Goal: Transaction & Acquisition: Purchase product/service

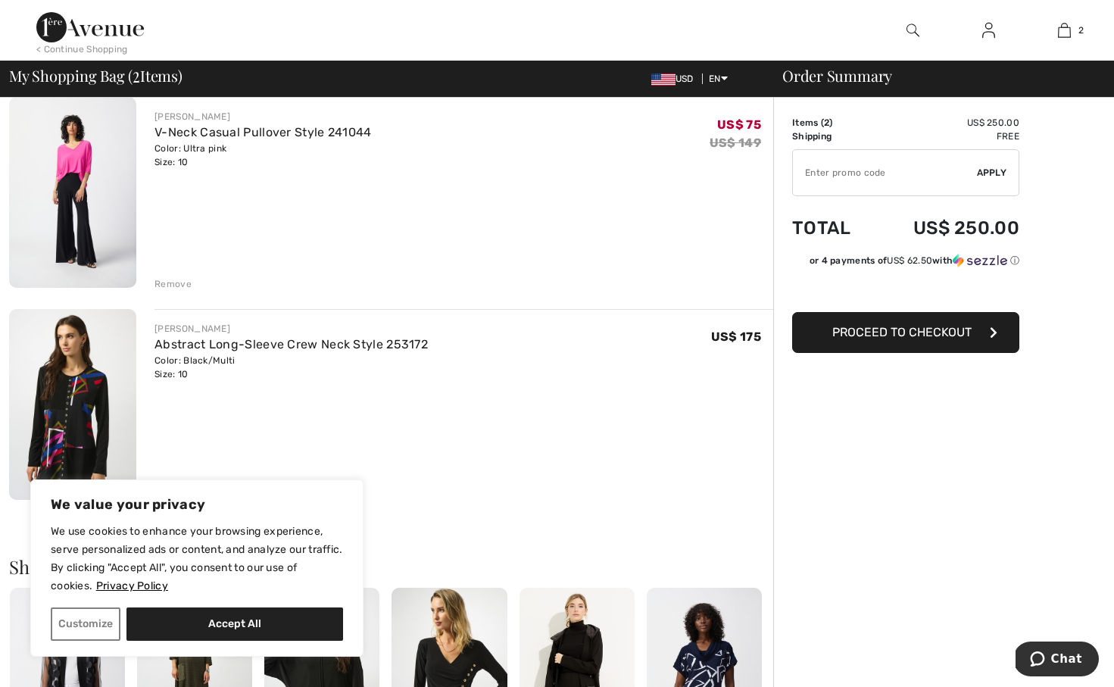
scroll to position [220, 0]
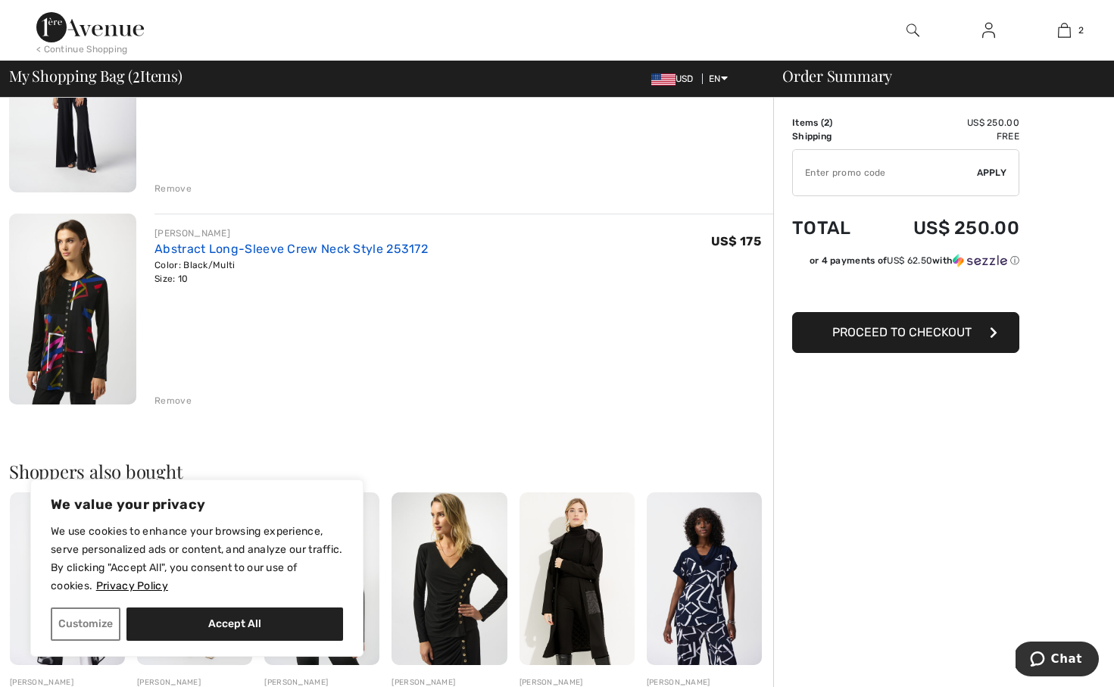
click at [277, 246] on link "Abstract Long-Sleeve Crew Neck Style 253172" at bounding box center [290, 248] width 273 height 14
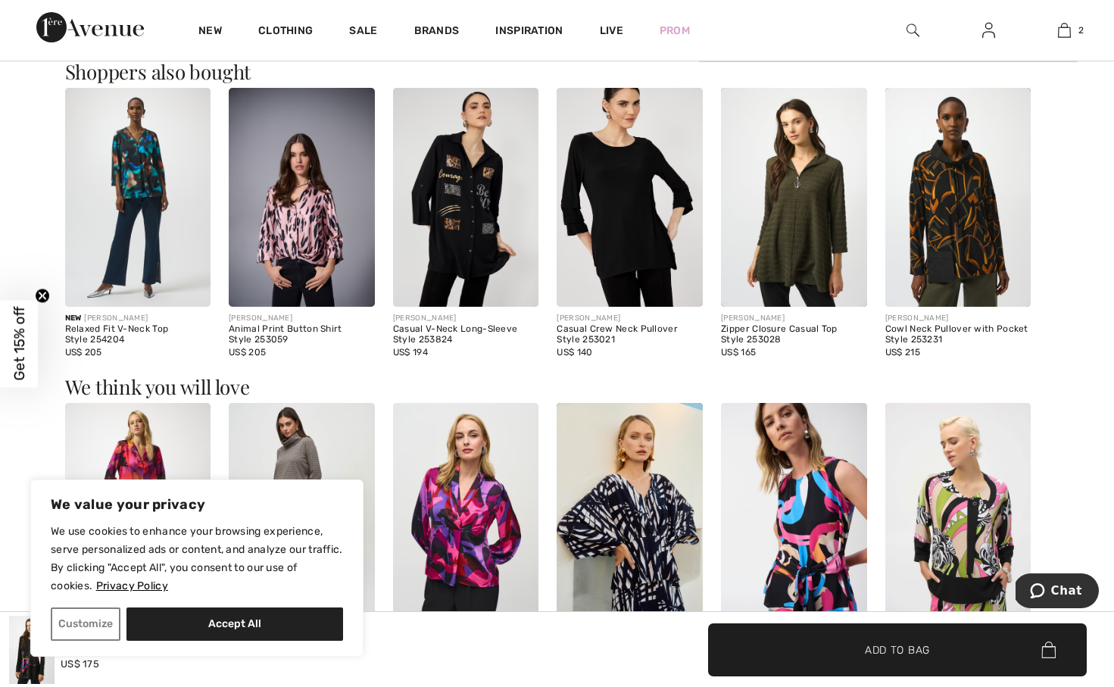
scroll to position [123, 0]
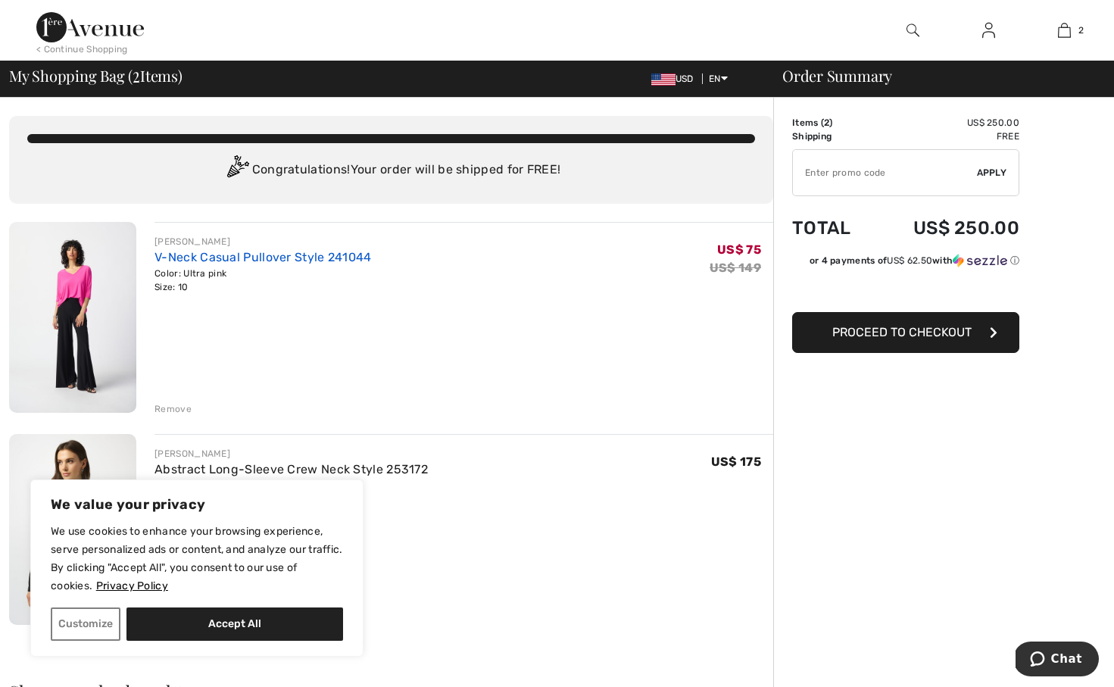
click at [307, 254] on link "V-Neck Casual Pullover Style 241044" at bounding box center [262, 257] width 217 height 14
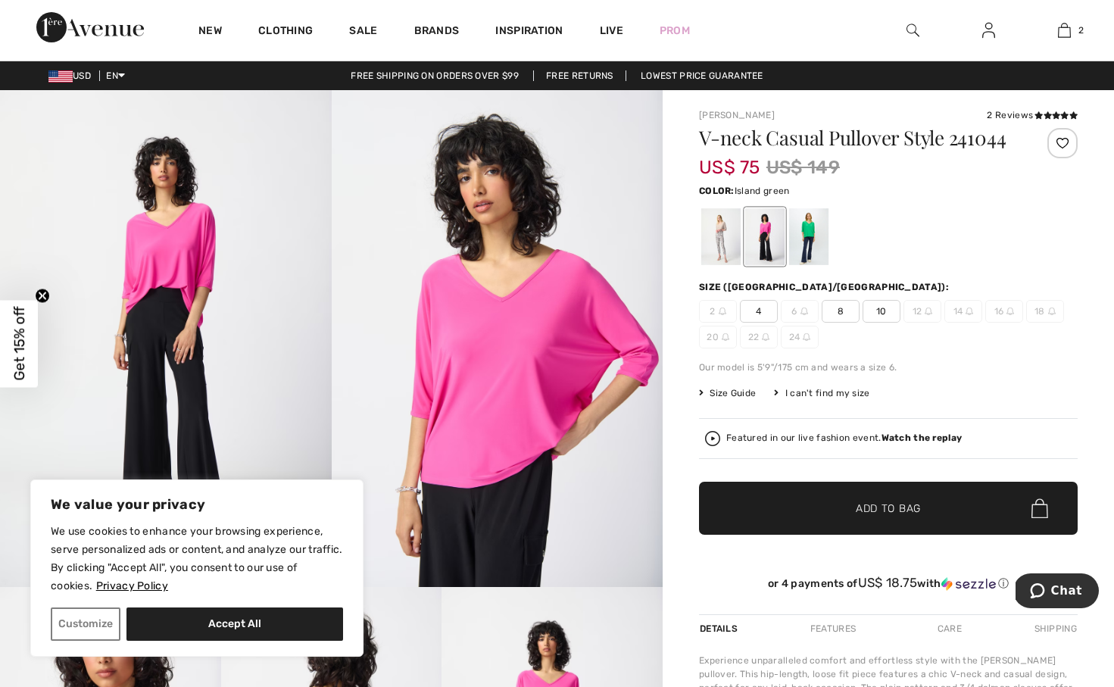
click at [820, 237] on div at bounding box center [808, 236] width 39 height 57
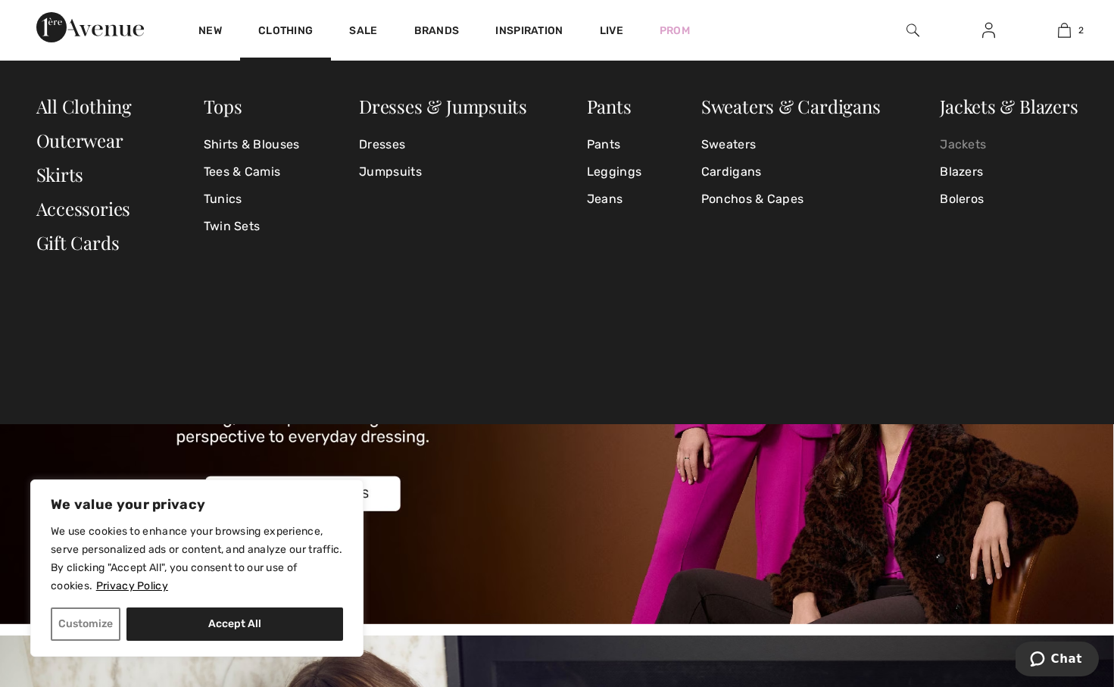
click at [968, 142] on link "Jackets" at bounding box center [1008, 144] width 138 height 27
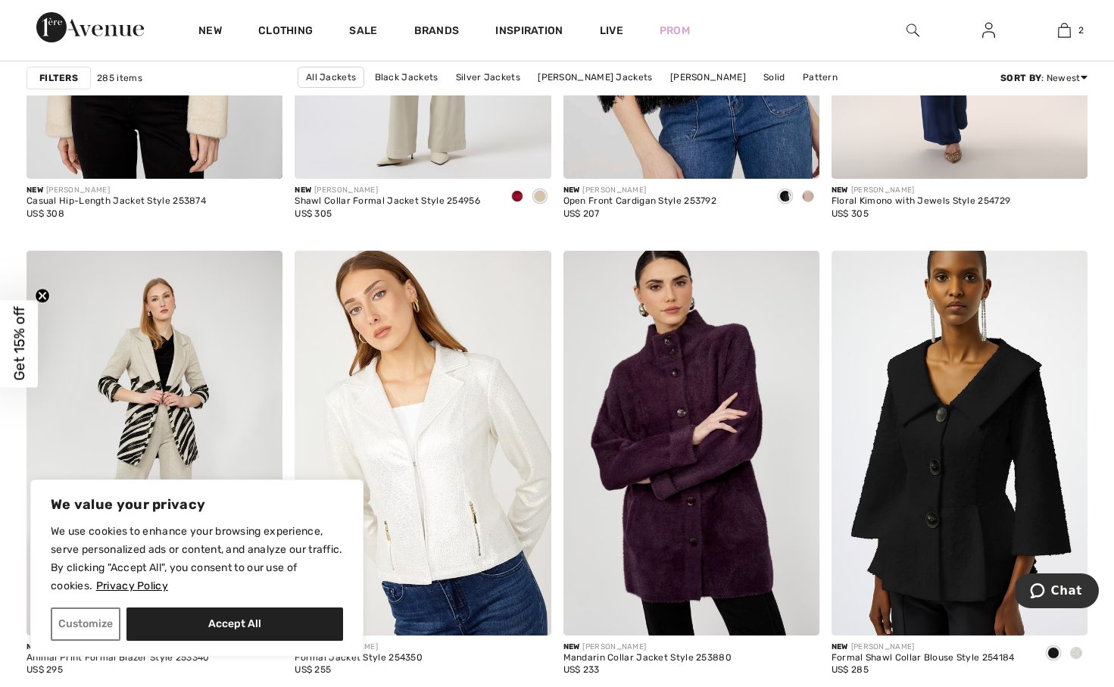
scroll to position [6644, 0]
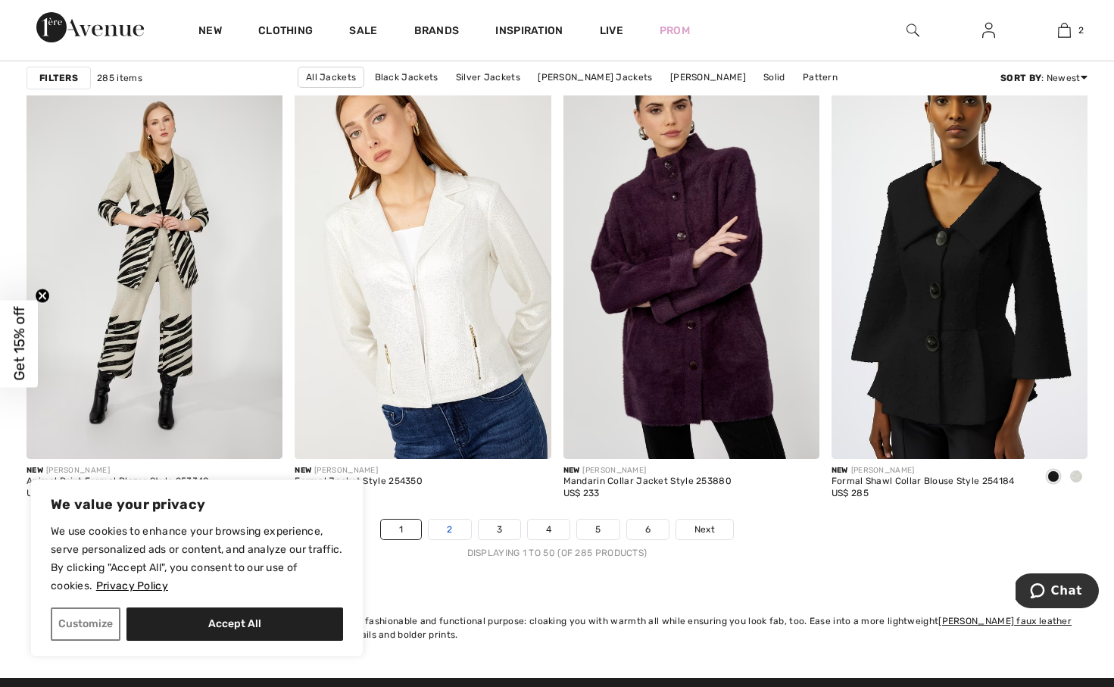
click at [453, 529] on link "2" at bounding box center [449, 529] width 42 height 20
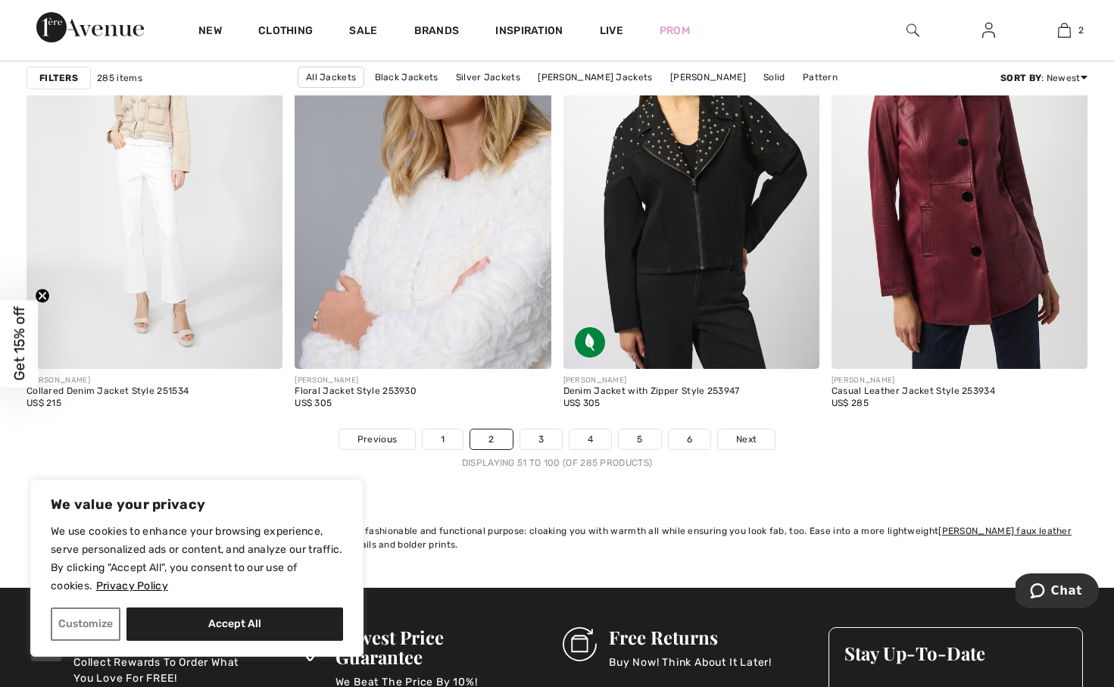
scroll to position [7031, 0]
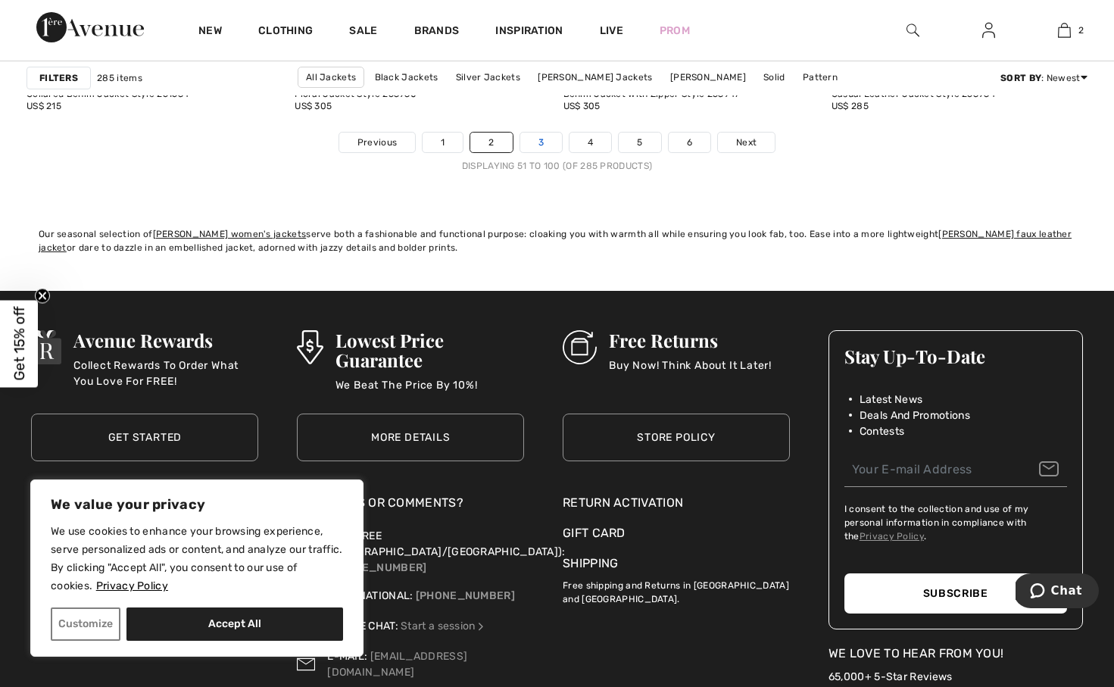
click at [537, 137] on link "3" at bounding box center [541, 142] width 42 height 20
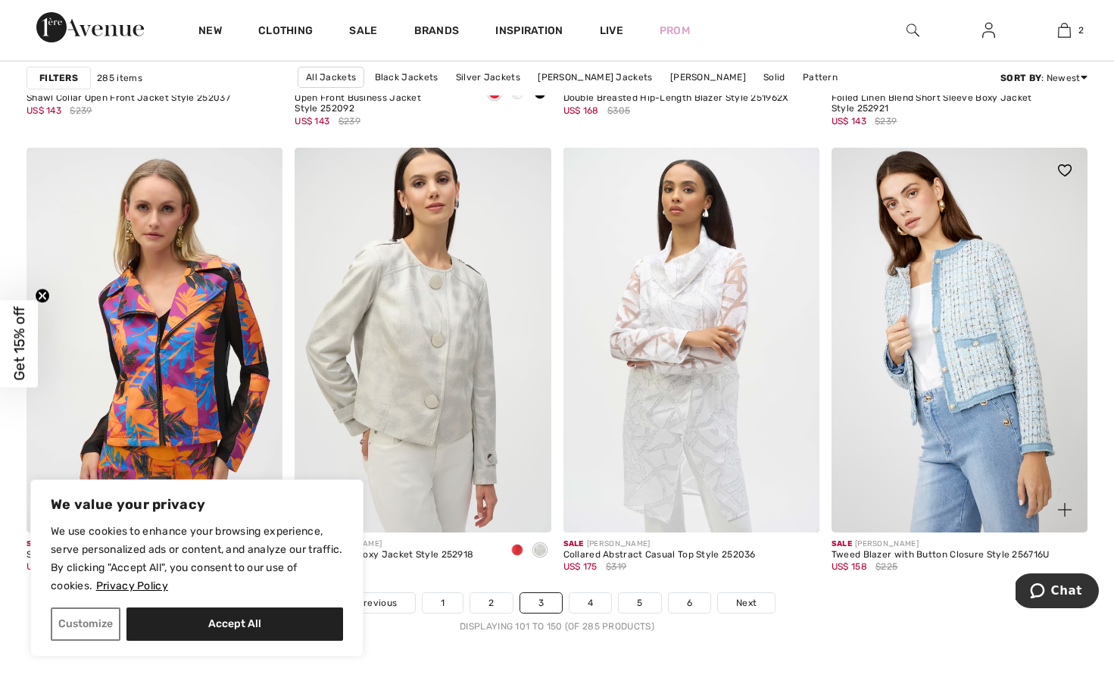
scroll to position [6634, 0]
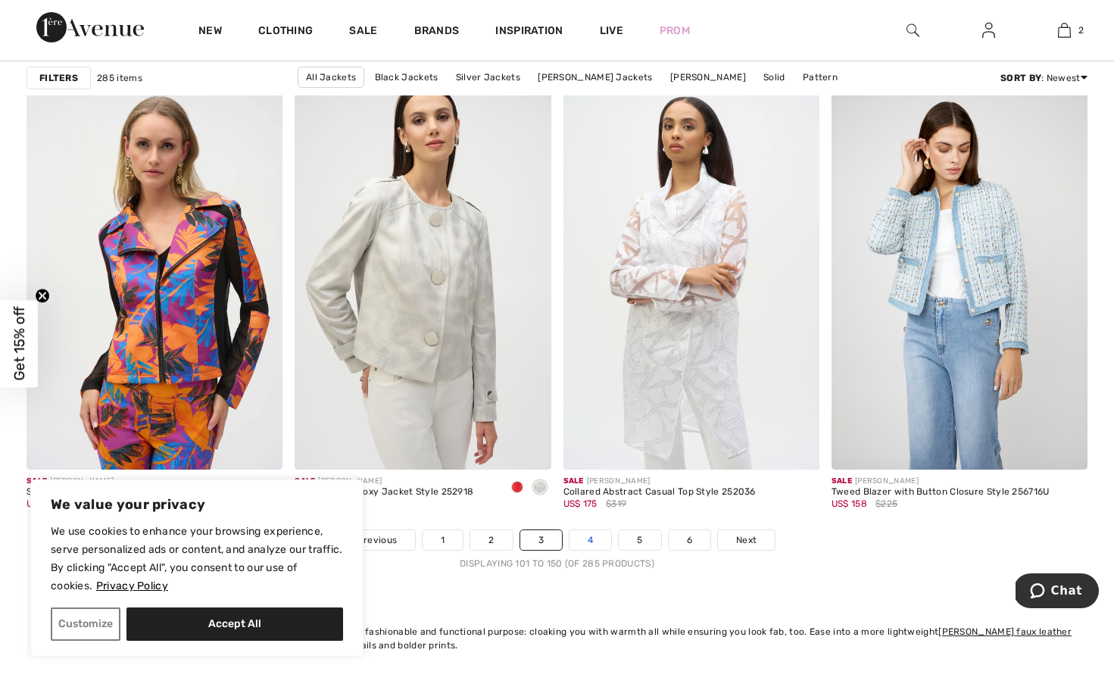
click at [593, 537] on link "4" at bounding box center [590, 540] width 42 height 20
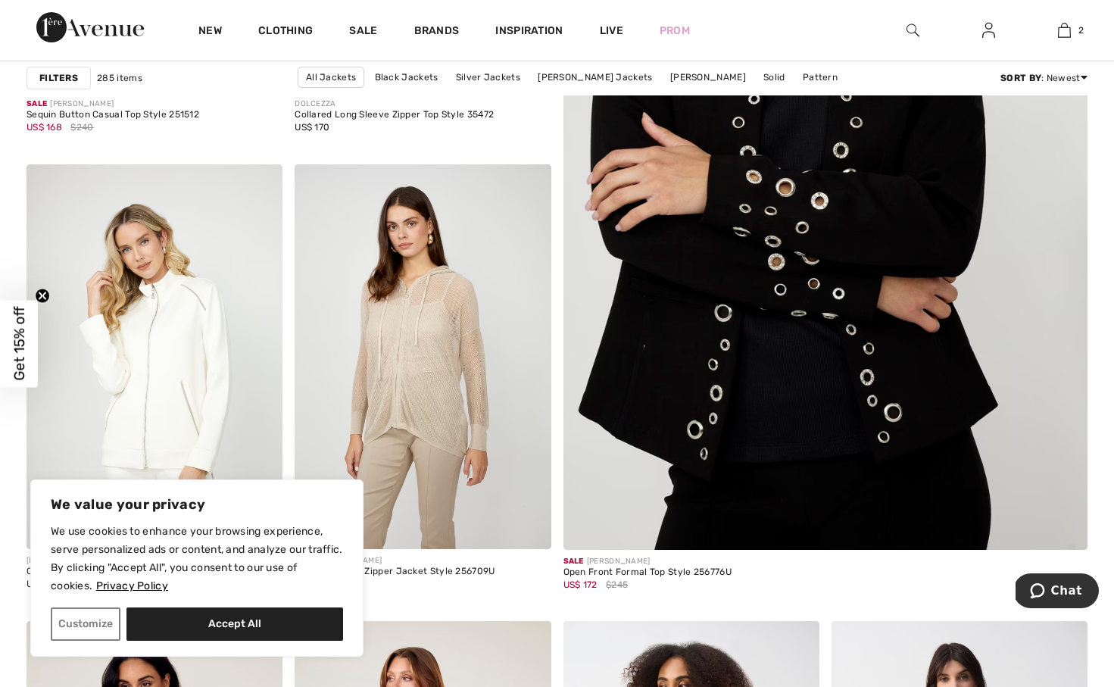
scroll to position [323, 0]
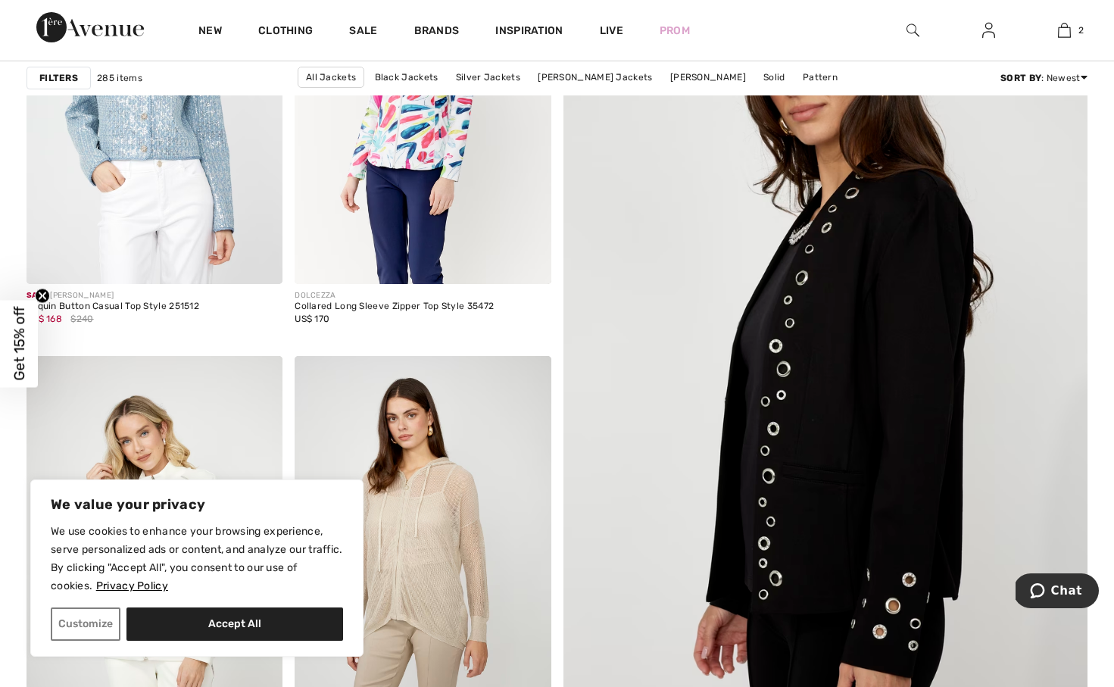
click at [871, 430] on img at bounding box center [824, 372] width 629 height 944
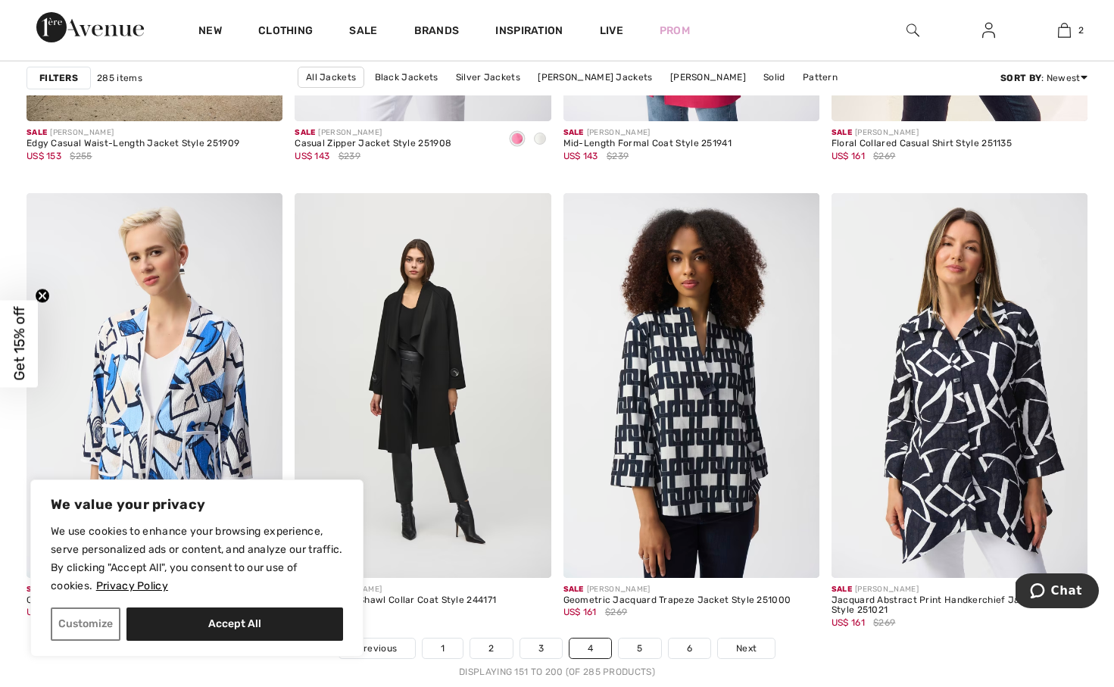
scroll to position [6816, 0]
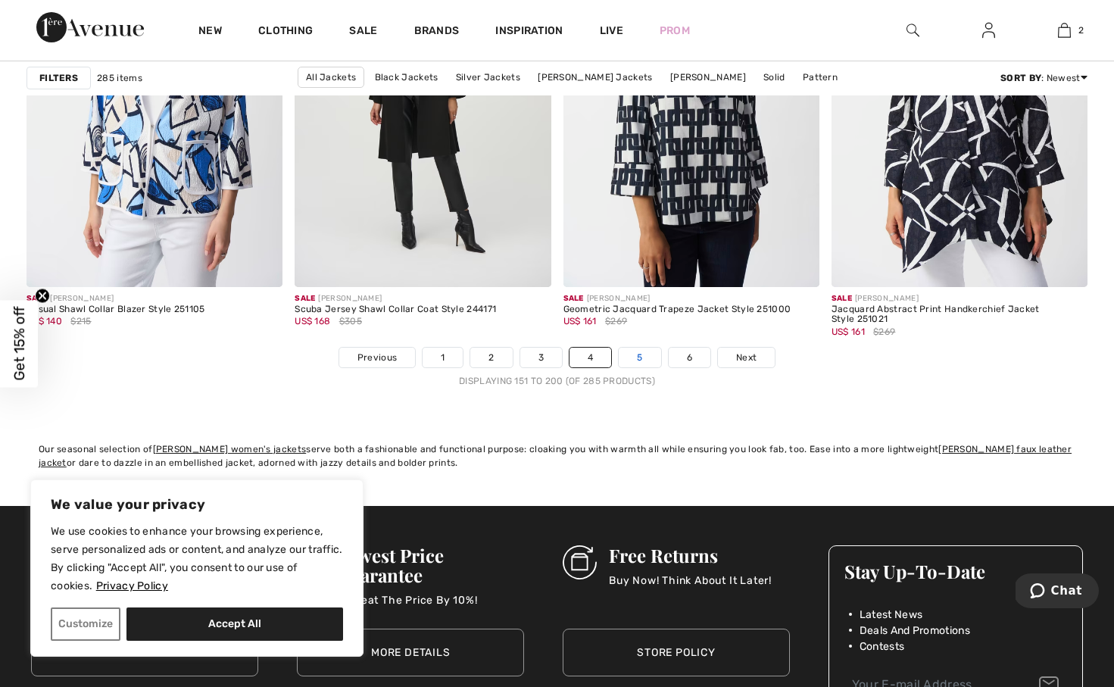
click at [643, 356] on link "5" at bounding box center [639, 357] width 42 height 20
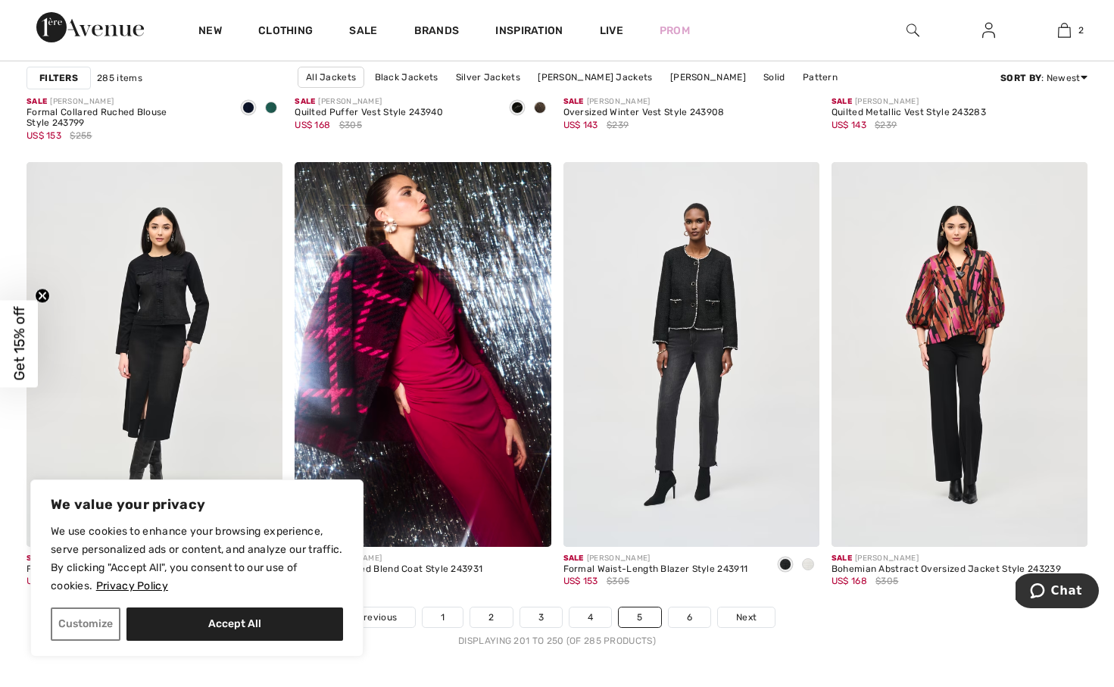
scroll to position [6679, 0]
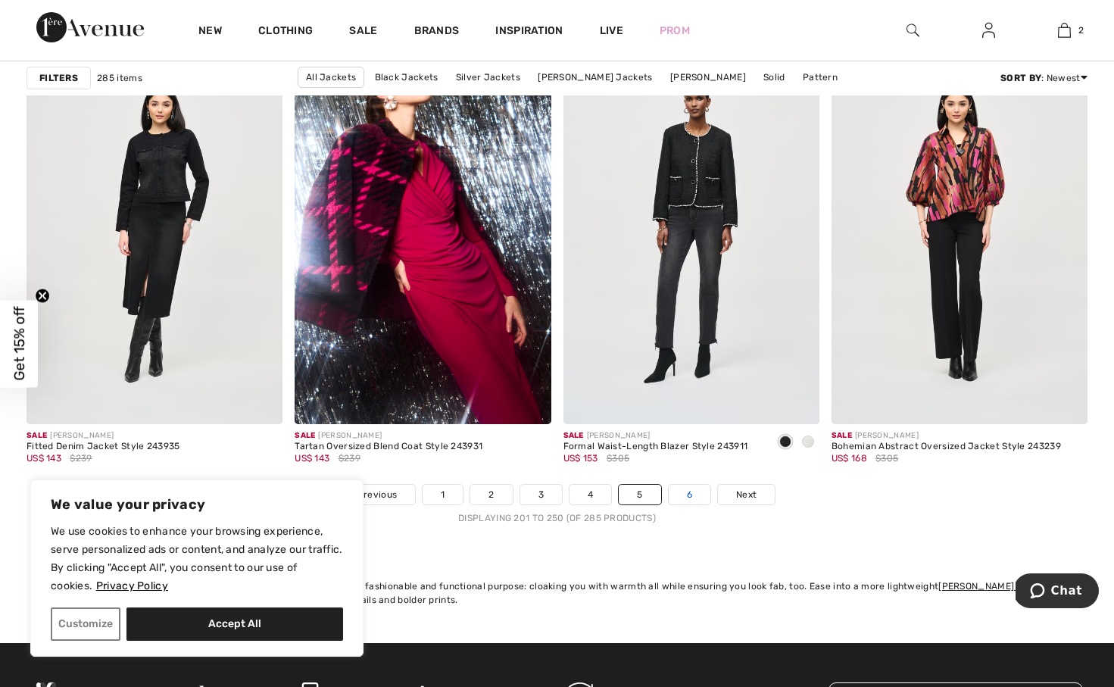
click at [690, 494] on link "6" at bounding box center [689, 494] width 42 height 20
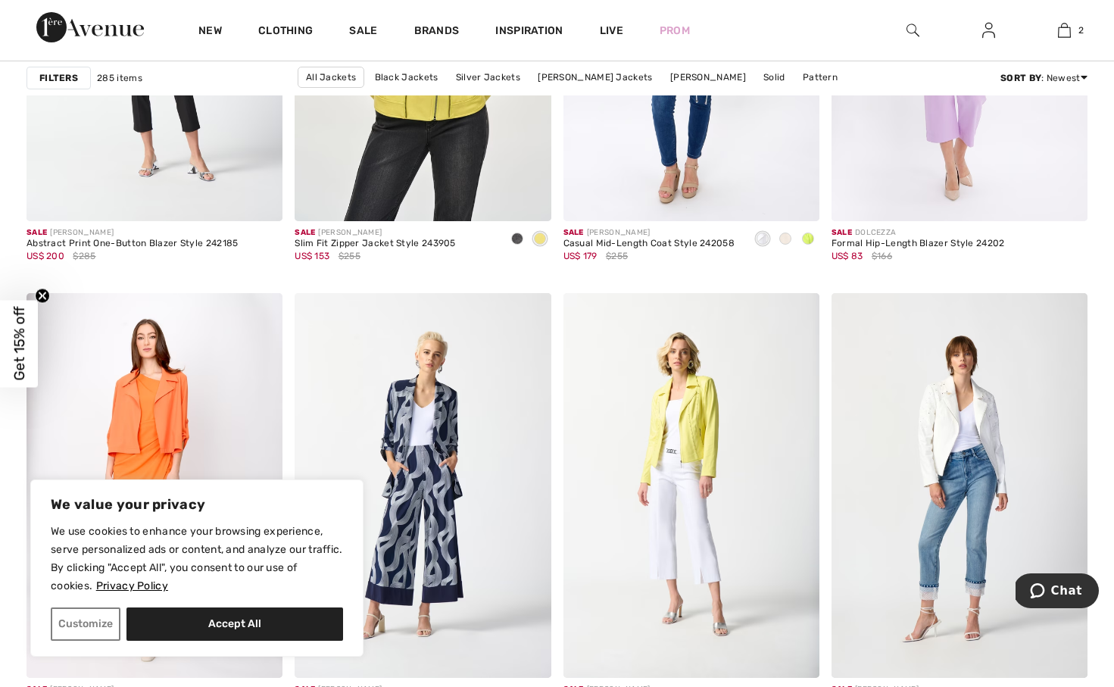
scroll to position [304, 0]
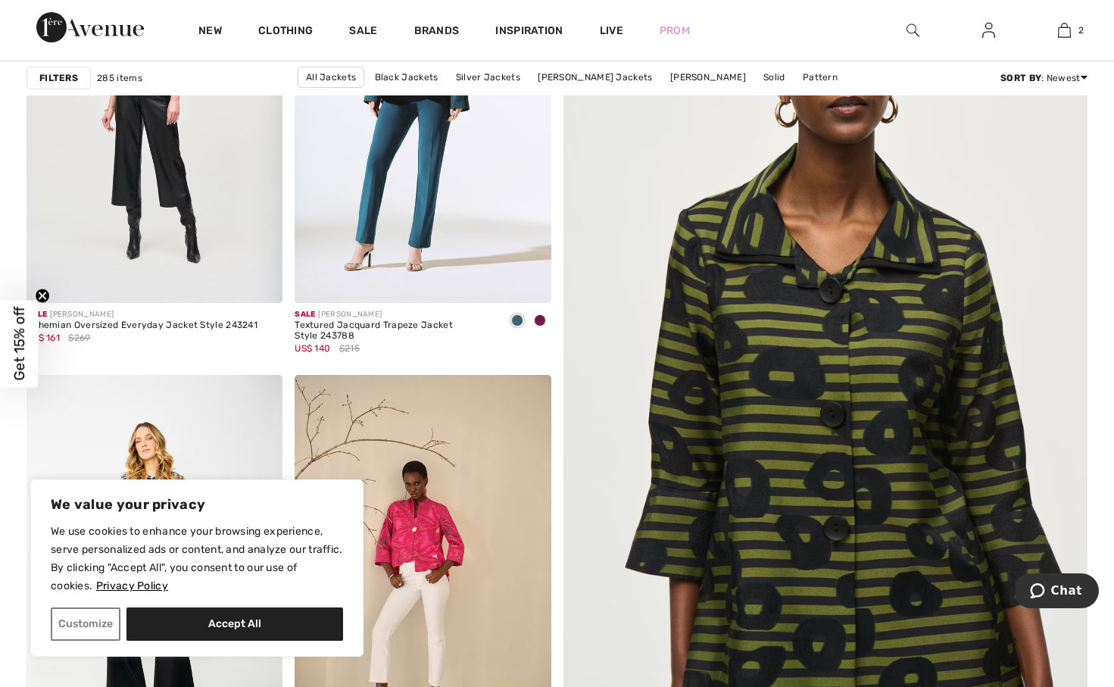
click at [899, 294] on img at bounding box center [824, 391] width 629 height 944
